Goal: Transaction & Acquisition: Purchase product/service

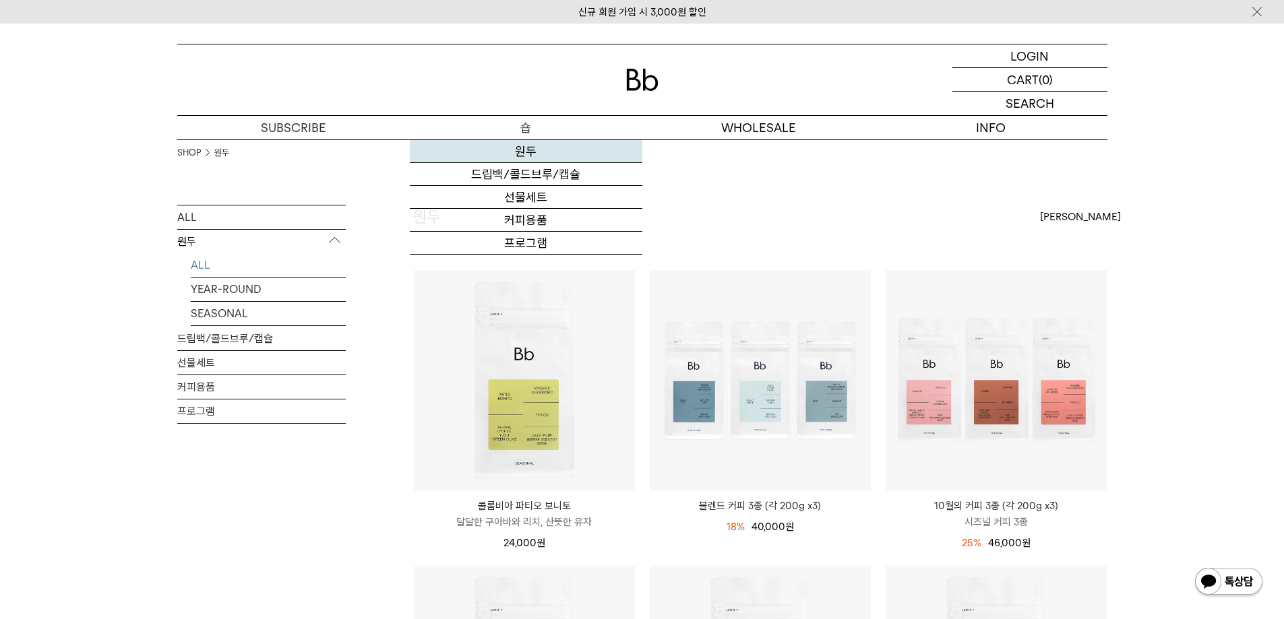
click at [518, 142] on link "원두" at bounding box center [526, 151] width 233 height 23
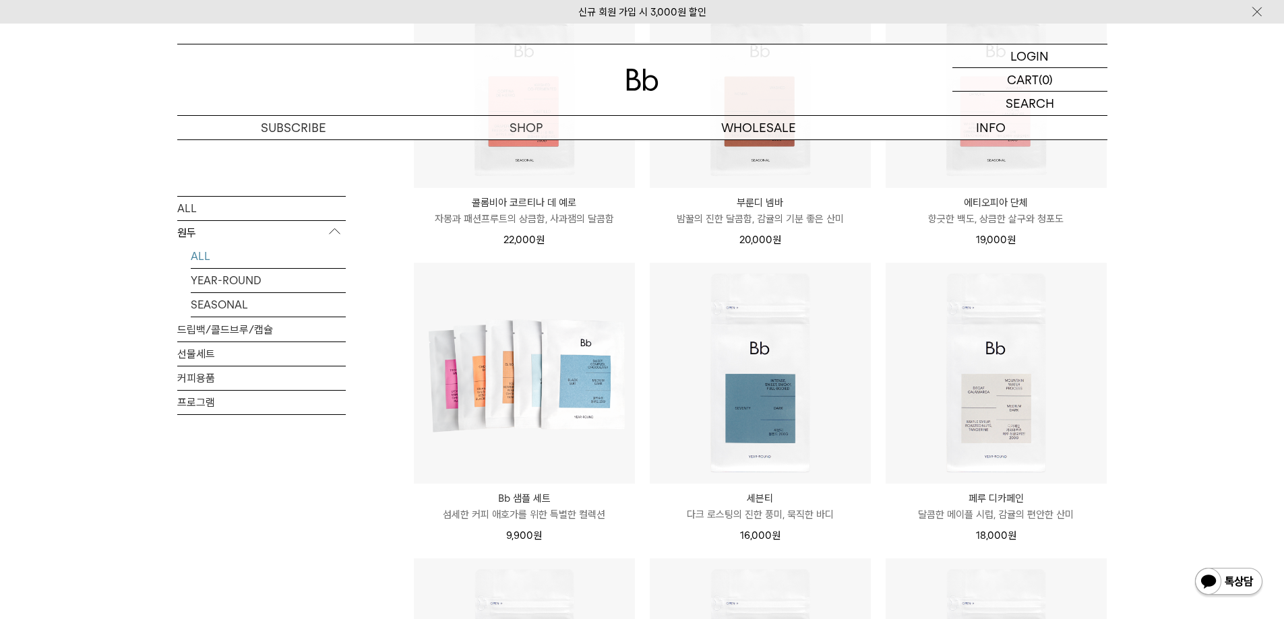
scroll to position [809, 0]
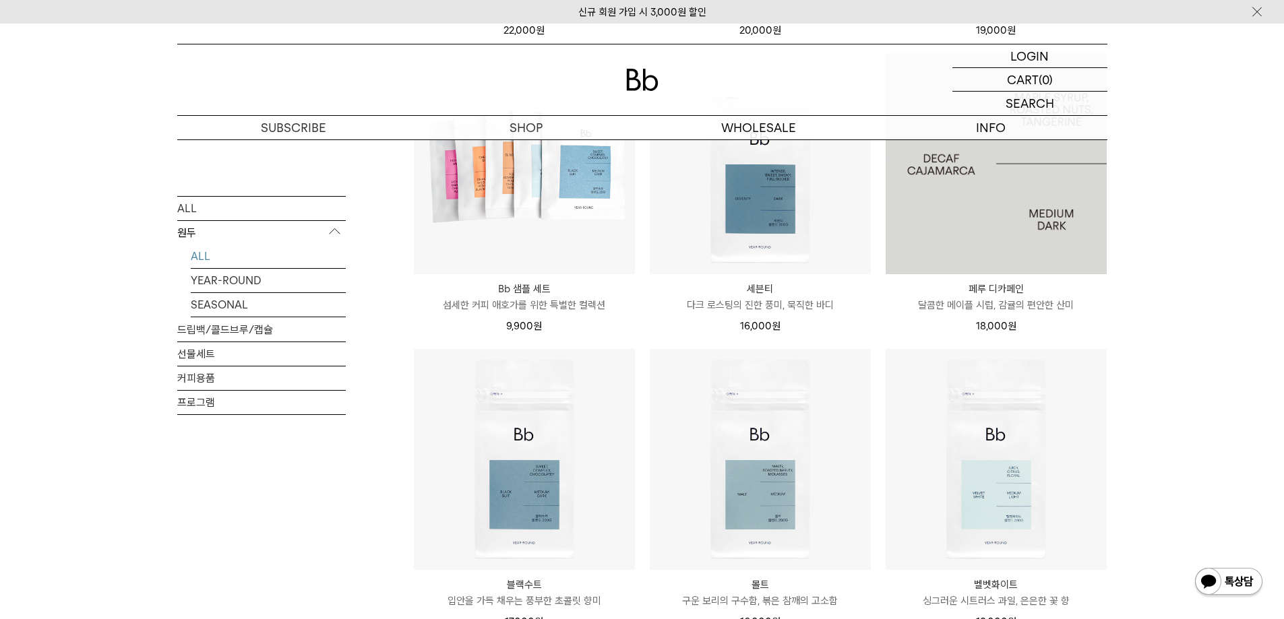
click at [1032, 252] on img at bounding box center [996, 163] width 221 height 221
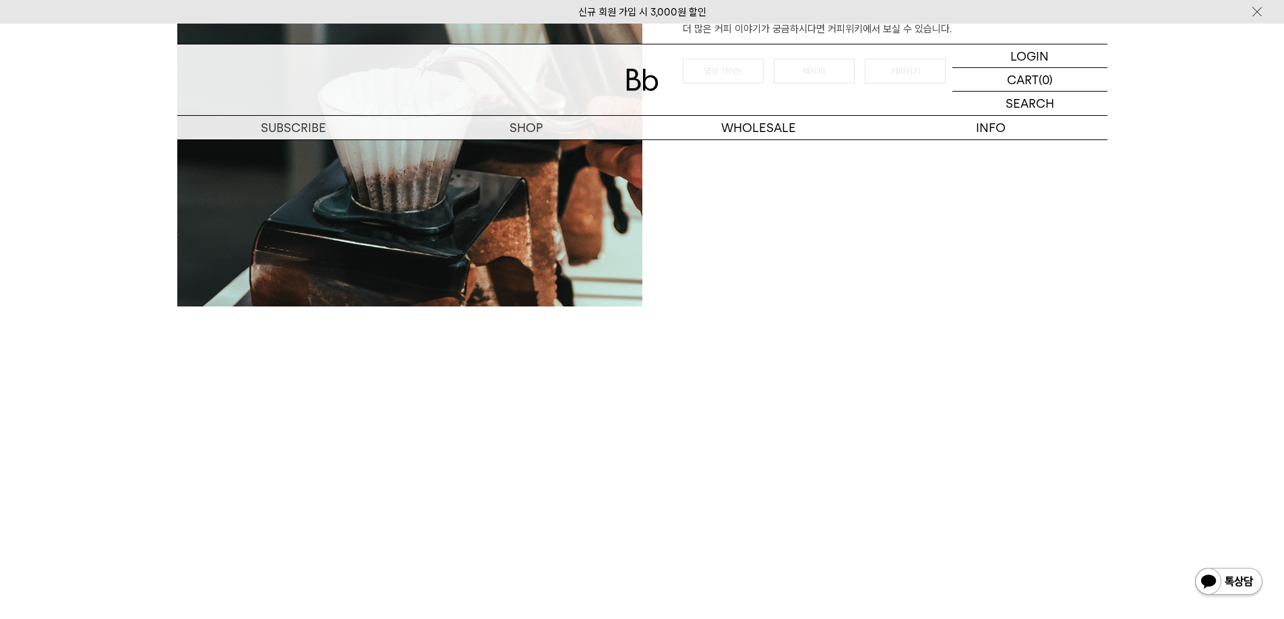
scroll to position [1617, 0]
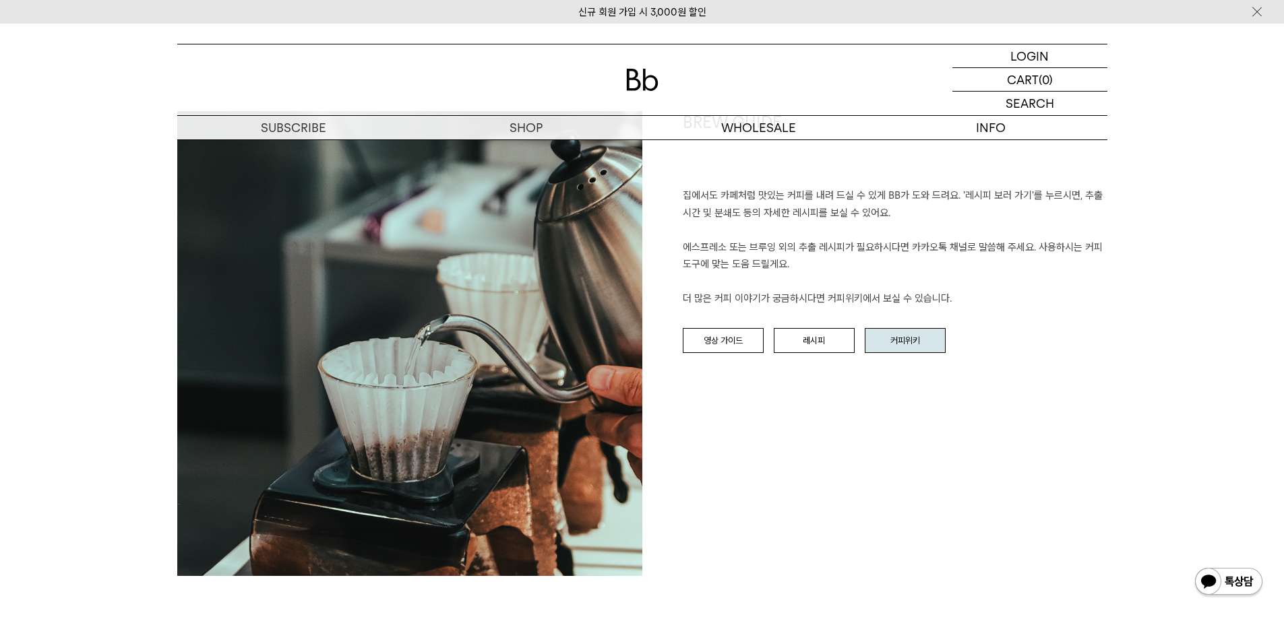
click at [941, 332] on link "커피위키" at bounding box center [905, 341] width 81 height 26
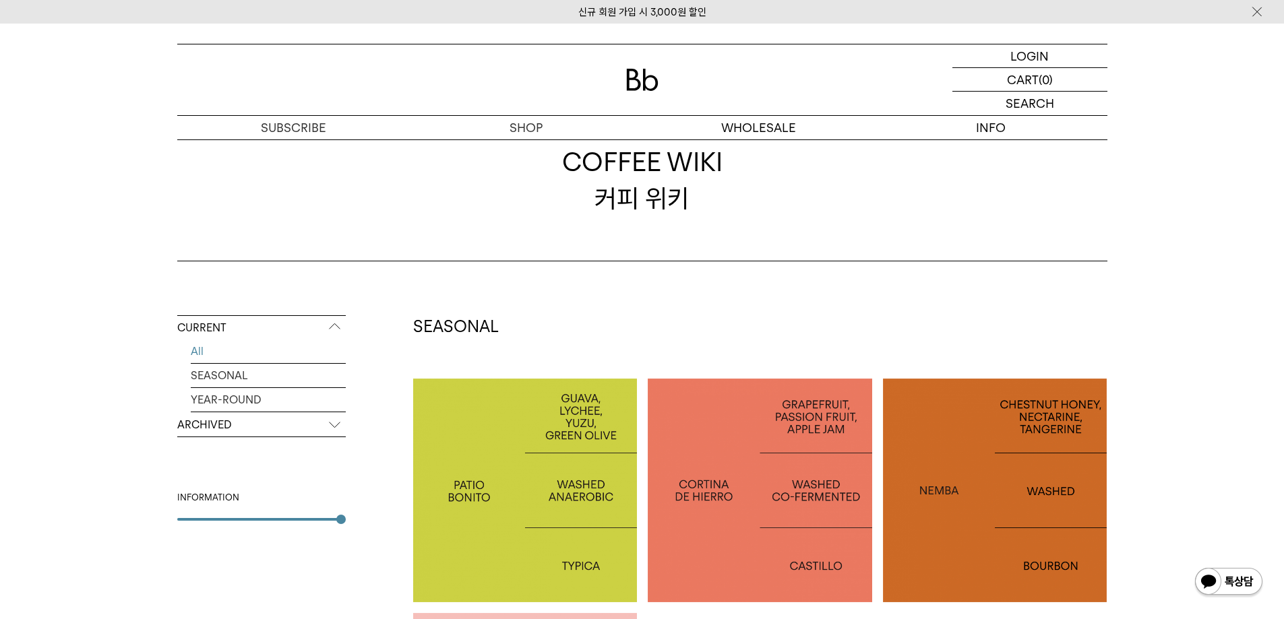
scroll to position [202, 0]
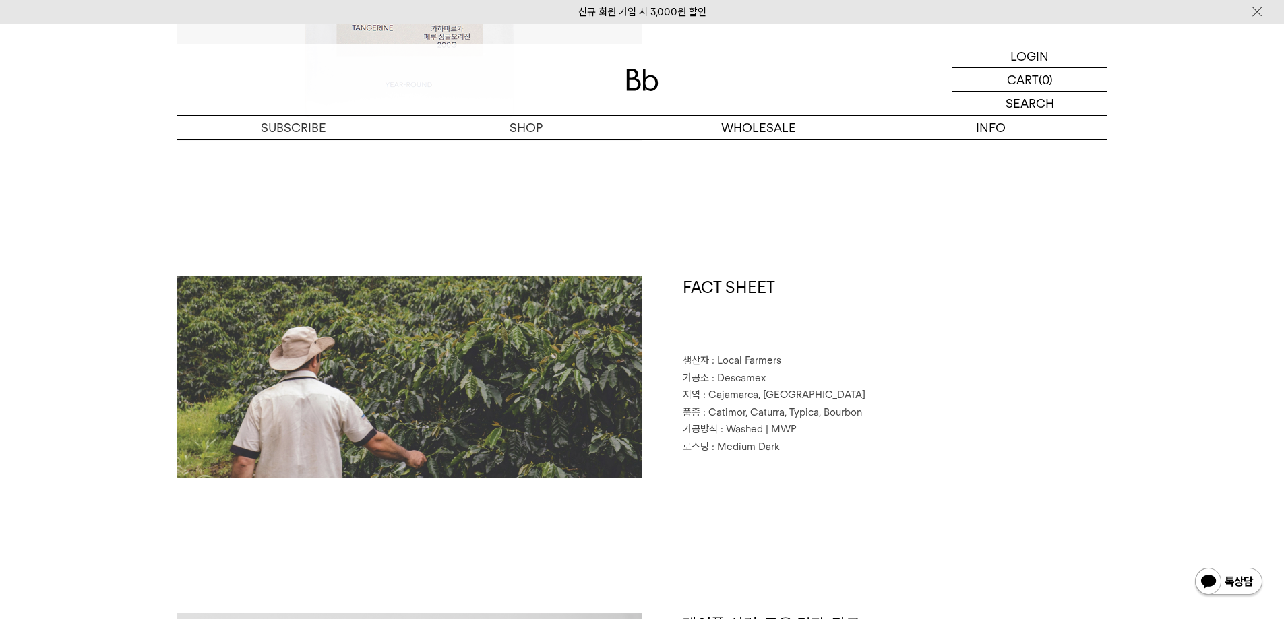
scroll to position [448, 0]
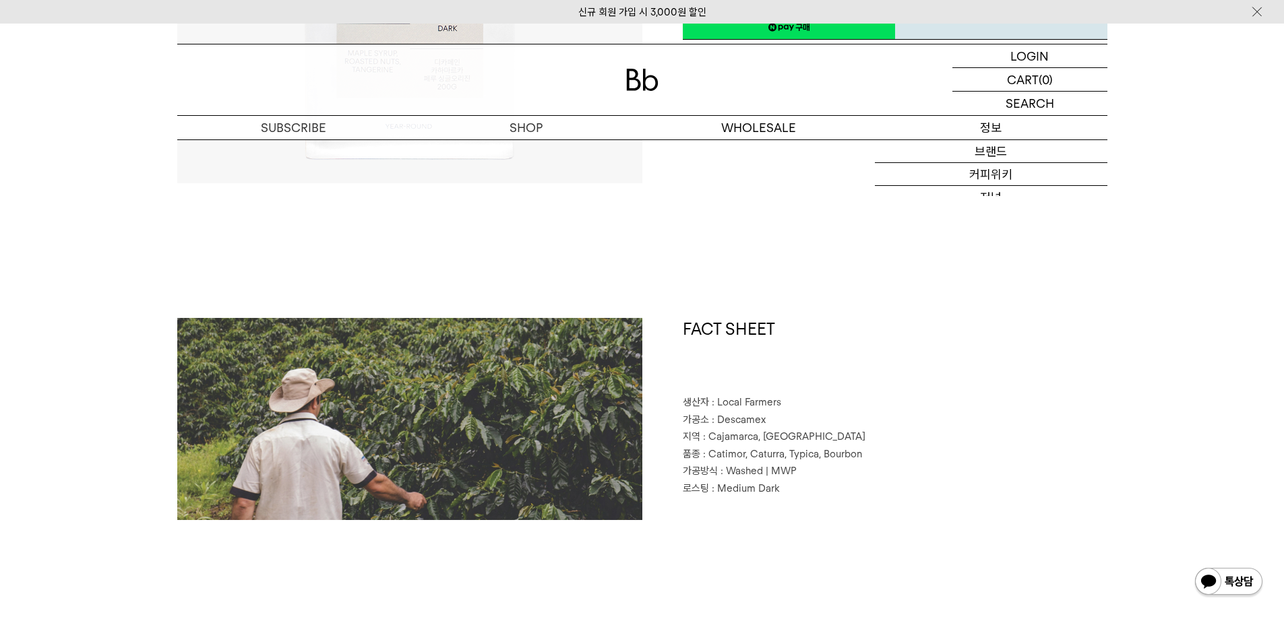
click at [979, 138] on p "정보" at bounding box center [991, 128] width 233 height 24
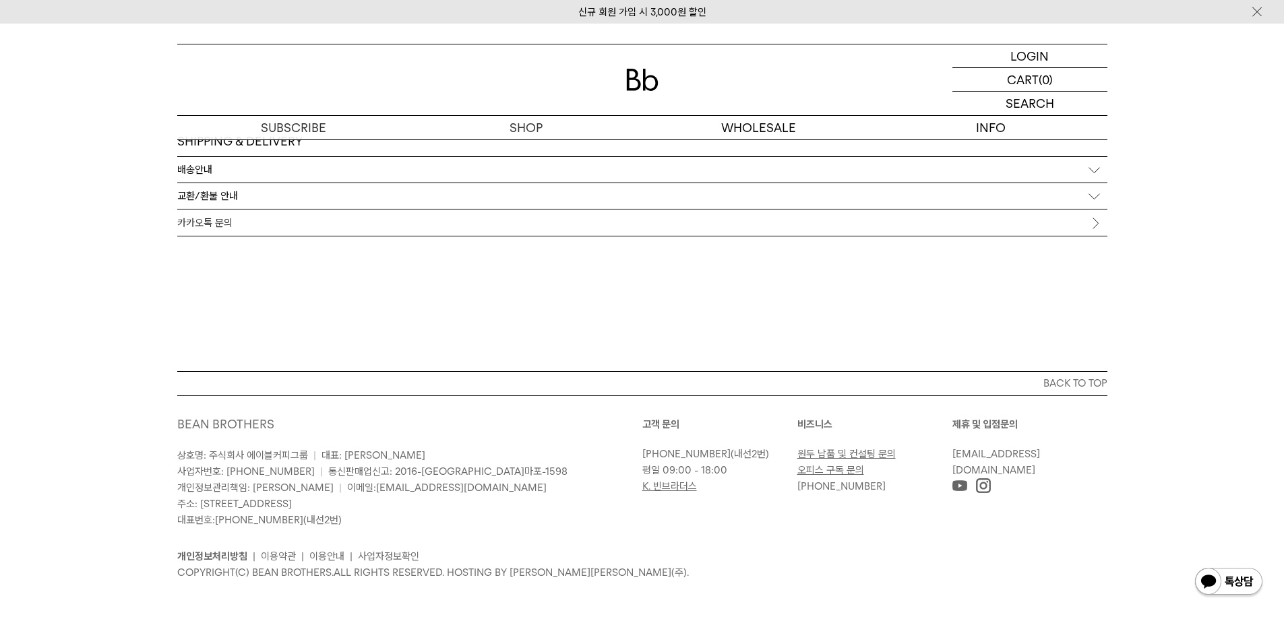
scroll to position [3507, 0]
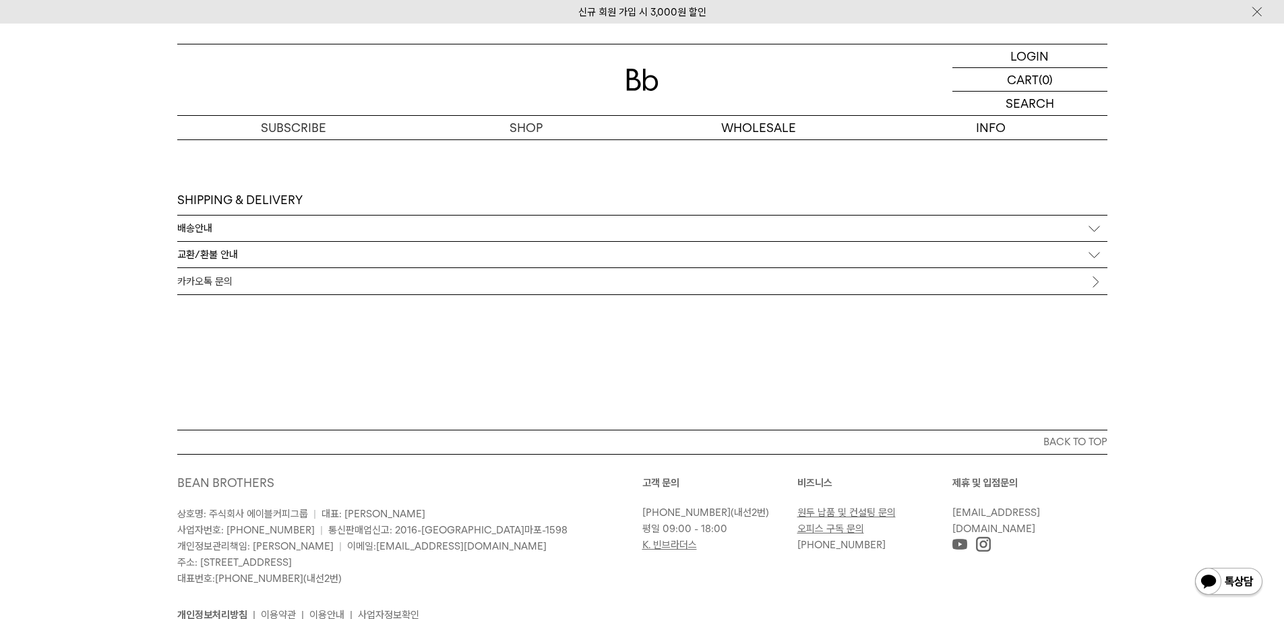
click at [253, 256] on div "교환/환불 안내" at bounding box center [642, 255] width 930 height 26
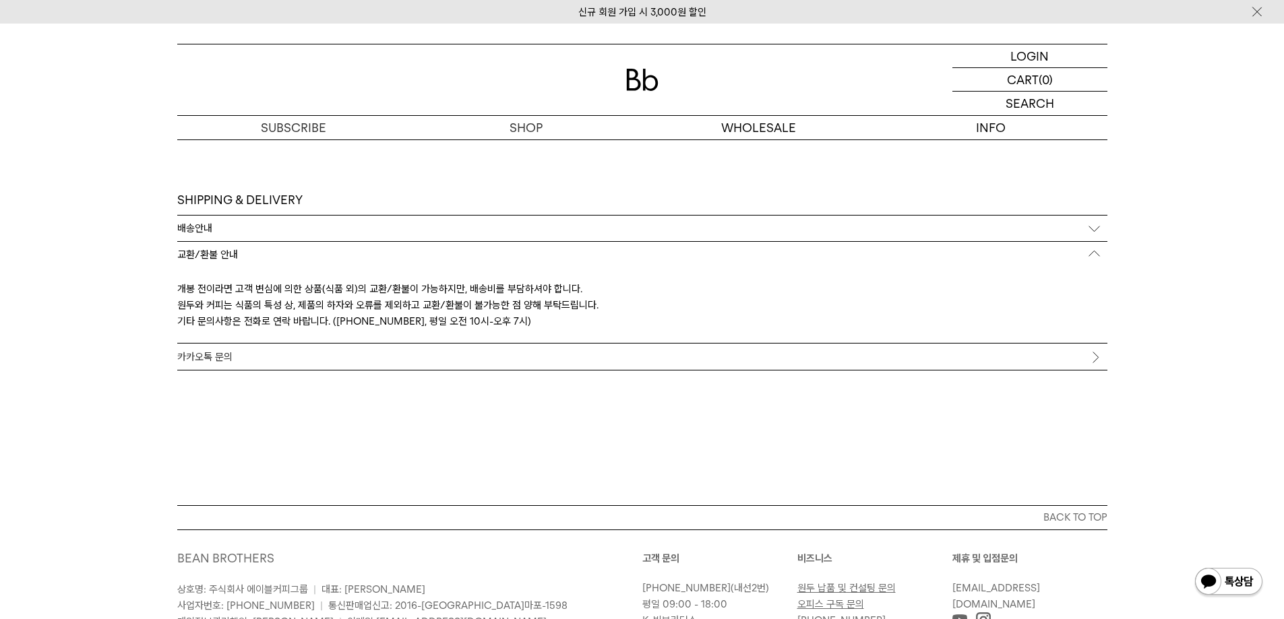
click at [255, 233] on div "배송안내" at bounding box center [642, 229] width 930 height 26
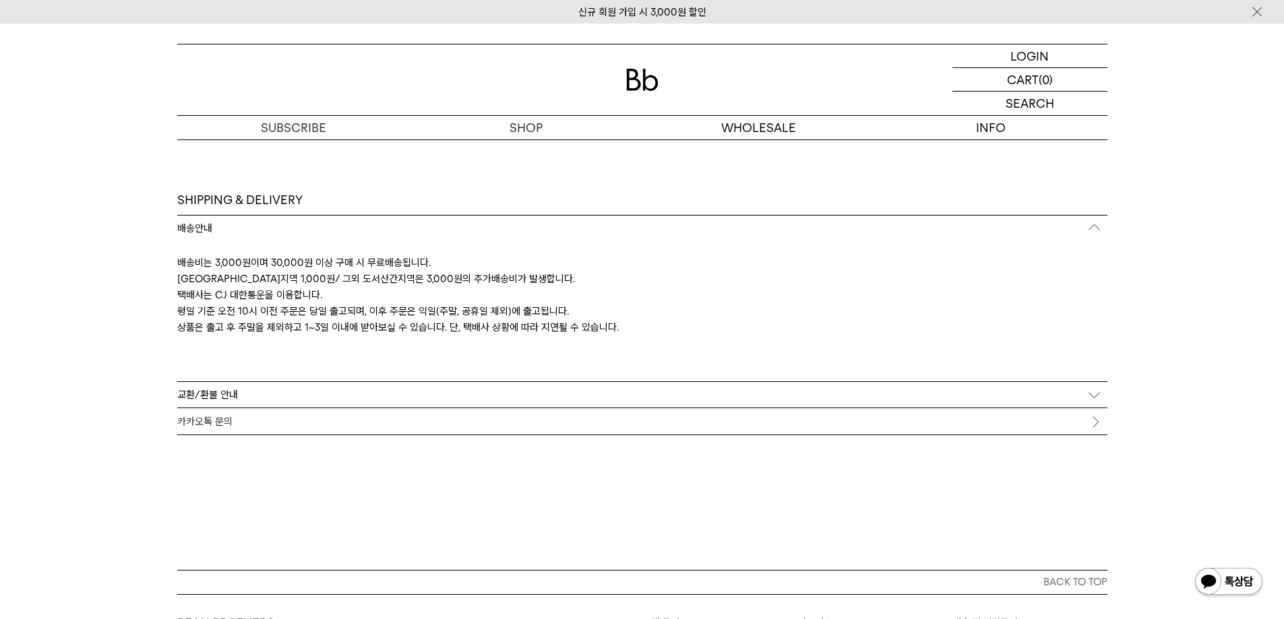
click at [314, 419] on link "카카오톡 문의" at bounding box center [642, 421] width 930 height 26
